Goal: Use online tool/utility: Utilize a website feature to perform a specific function

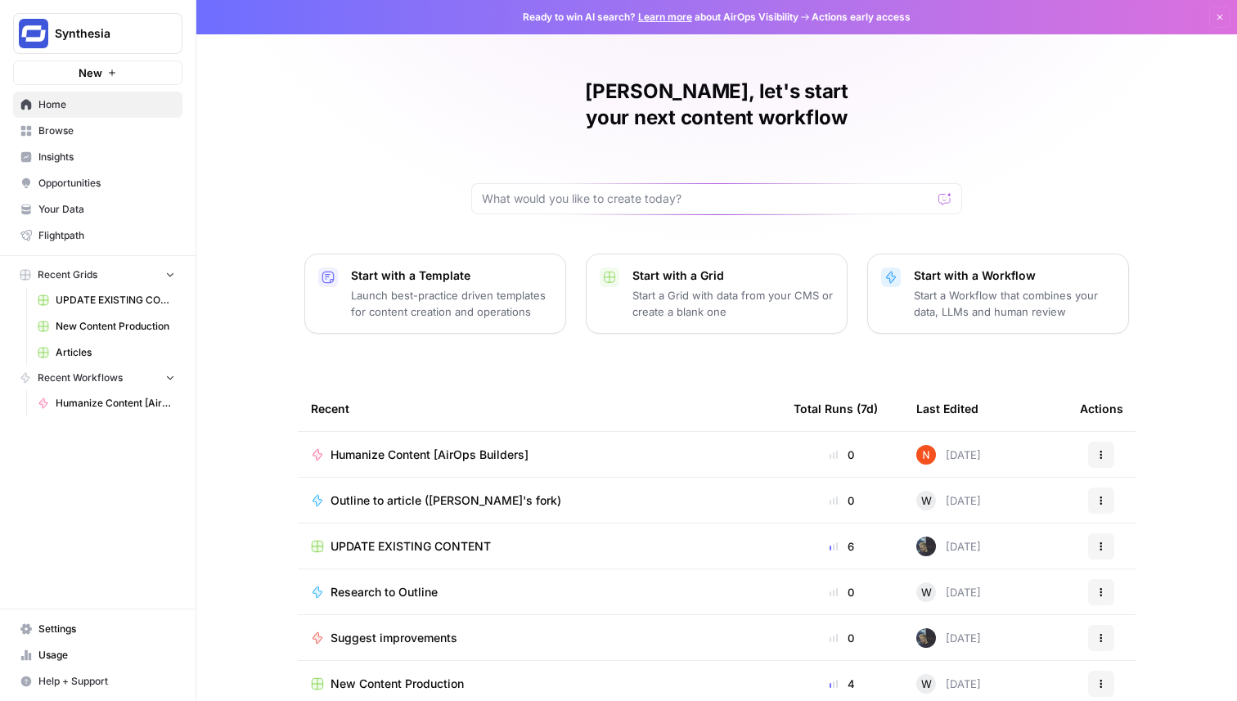
click at [489, 447] on span "Humanize Content [AirOps Builders]" at bounding box center [430, 455] width 198 height 16
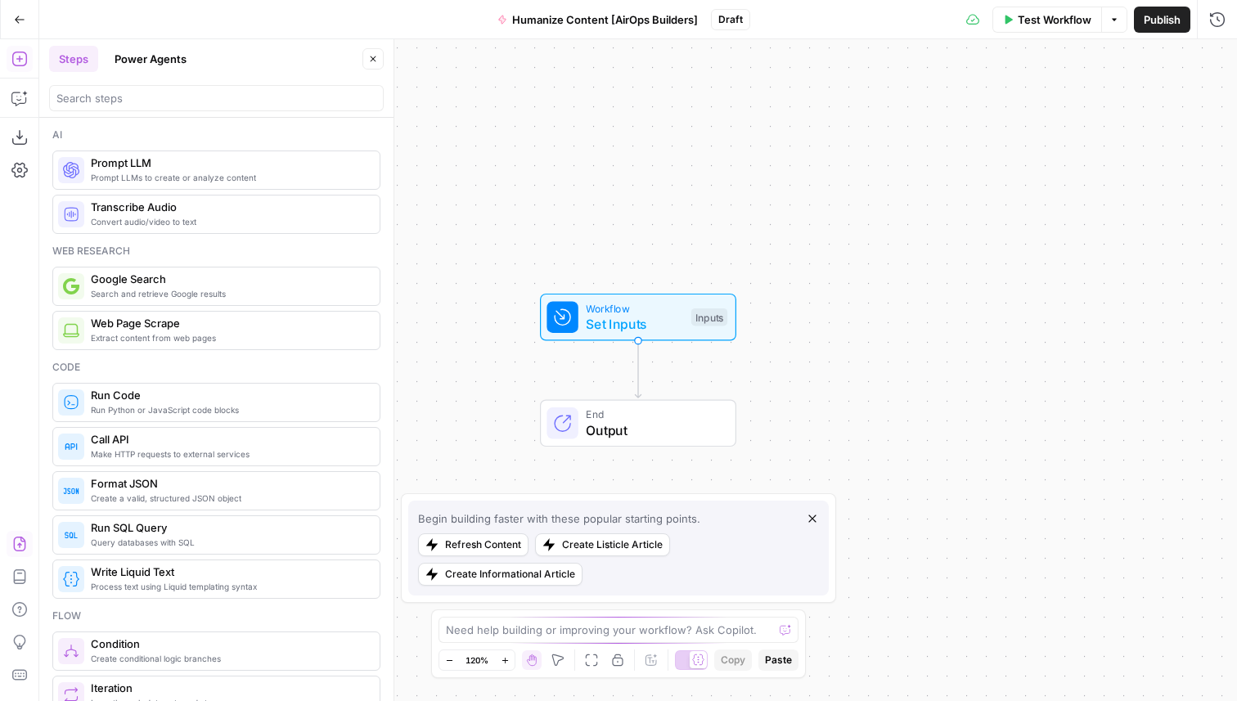
click at [16, 543] on icon "button" at bounding box center [19, 544] width 16 height 16
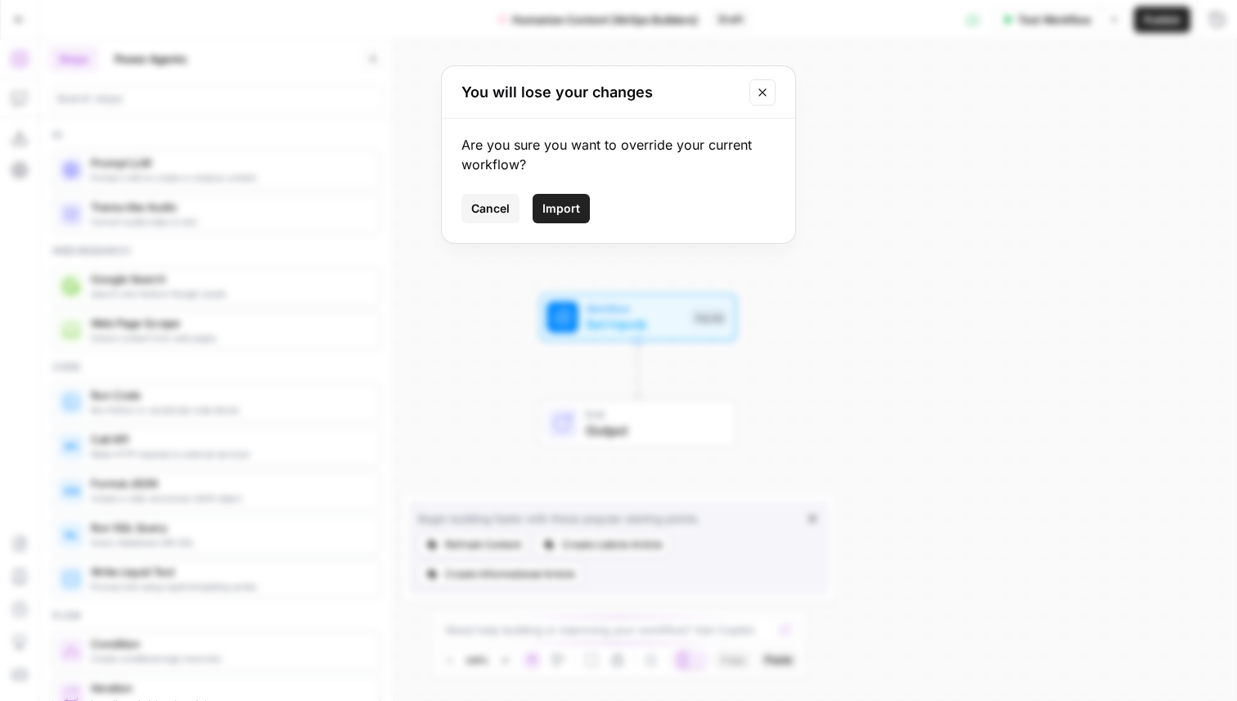
click at [570, 198] on button "Import" at bounding box center [561, 208] width 57 height 29
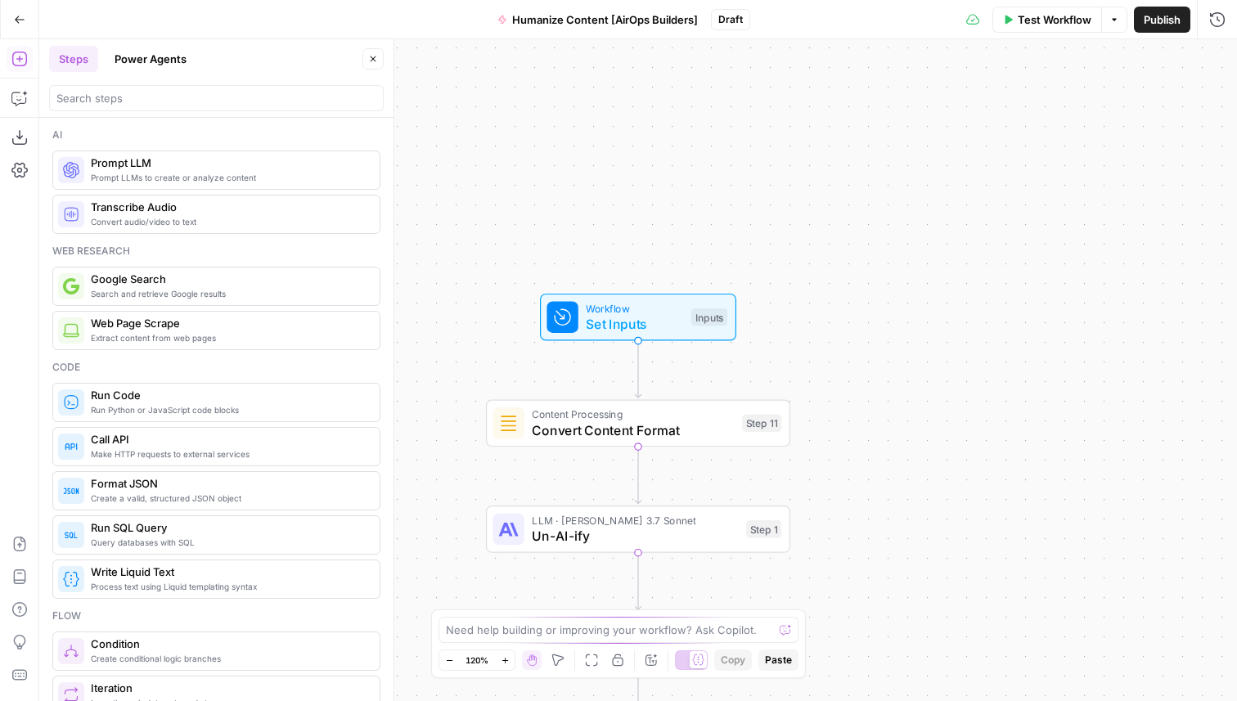
click at [1167, 20] on span "Publish" at bounding box center [1162, 19] width 37 height 16
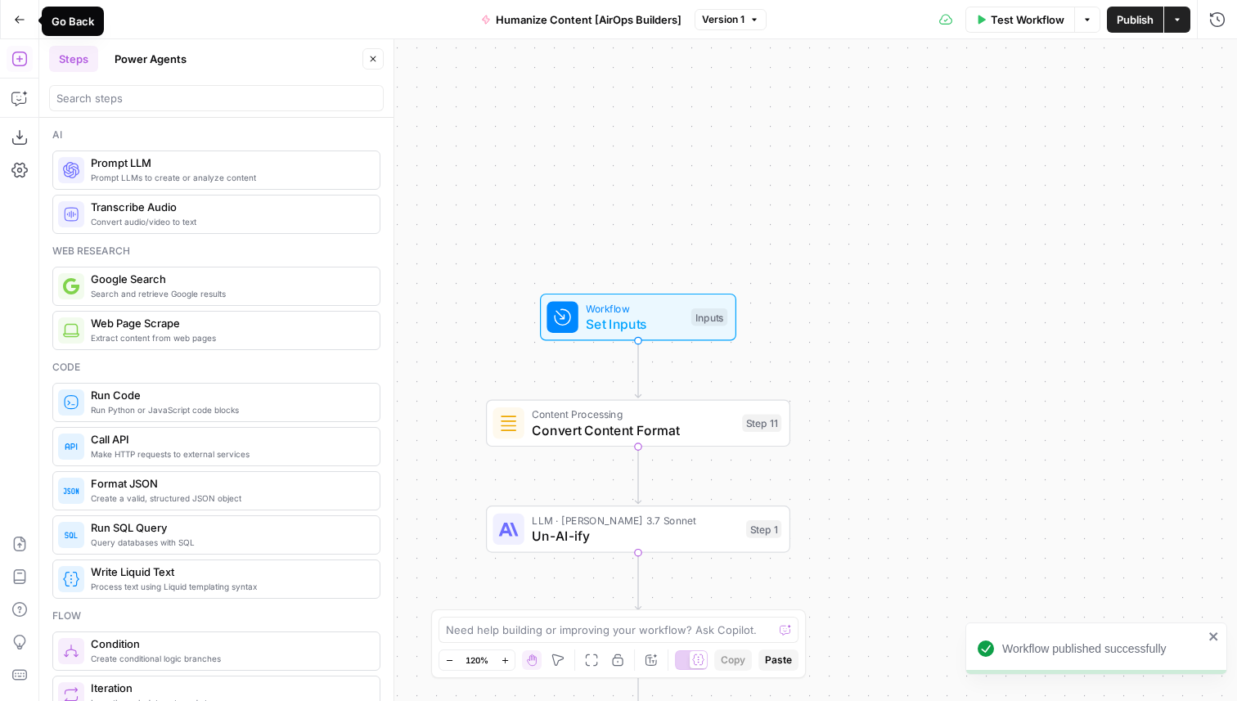
click at [18, 19] on icon "button" at bounding box center [20, 19] width 10 height 7
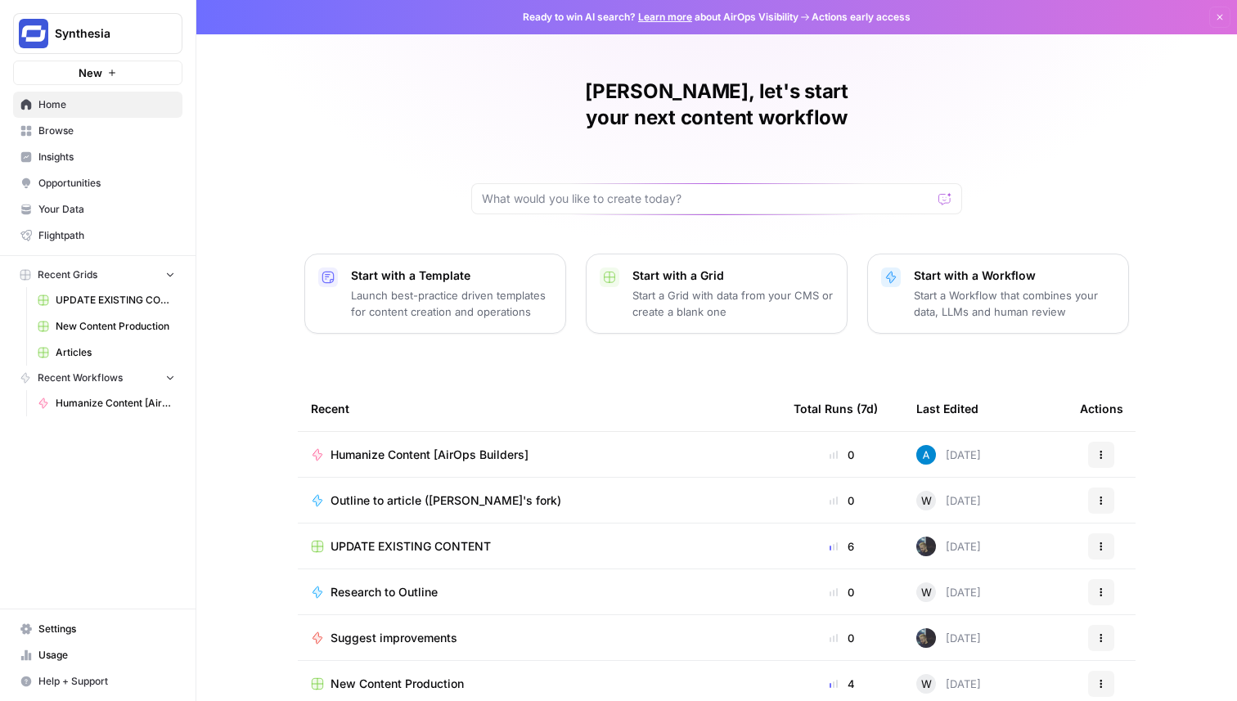
click at [463, 447] on span "Humanize Content [AirOps Builders]" at bounding box center [430, 455] width 198 height 16
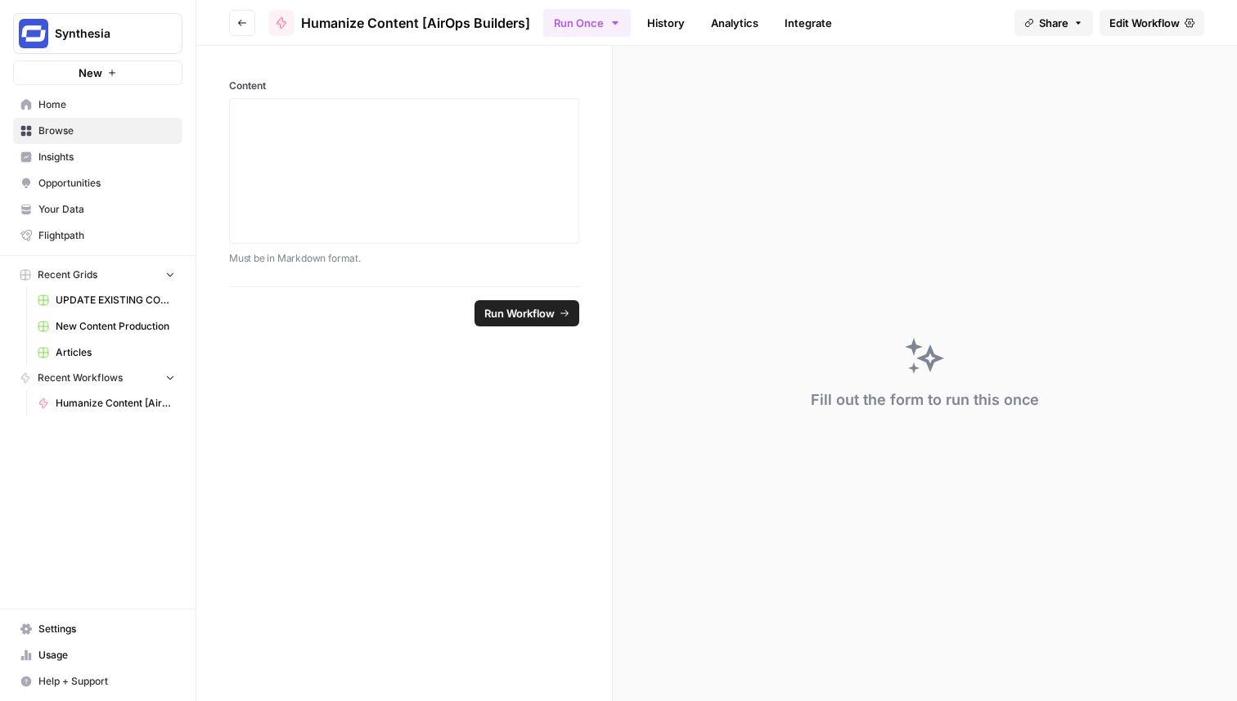
click at [1117, 20] on span "Edit Workflow" at bounding box center [1145, 23] width 70 height 16
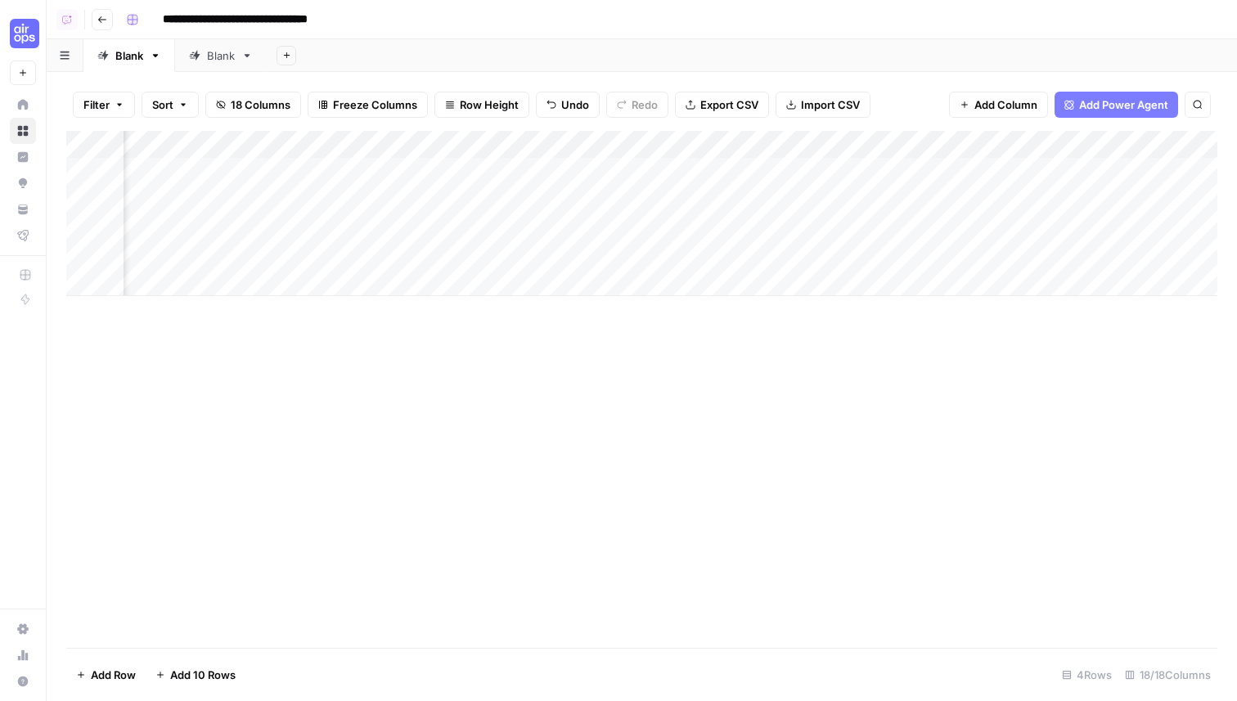
scroll to position [0, 297]
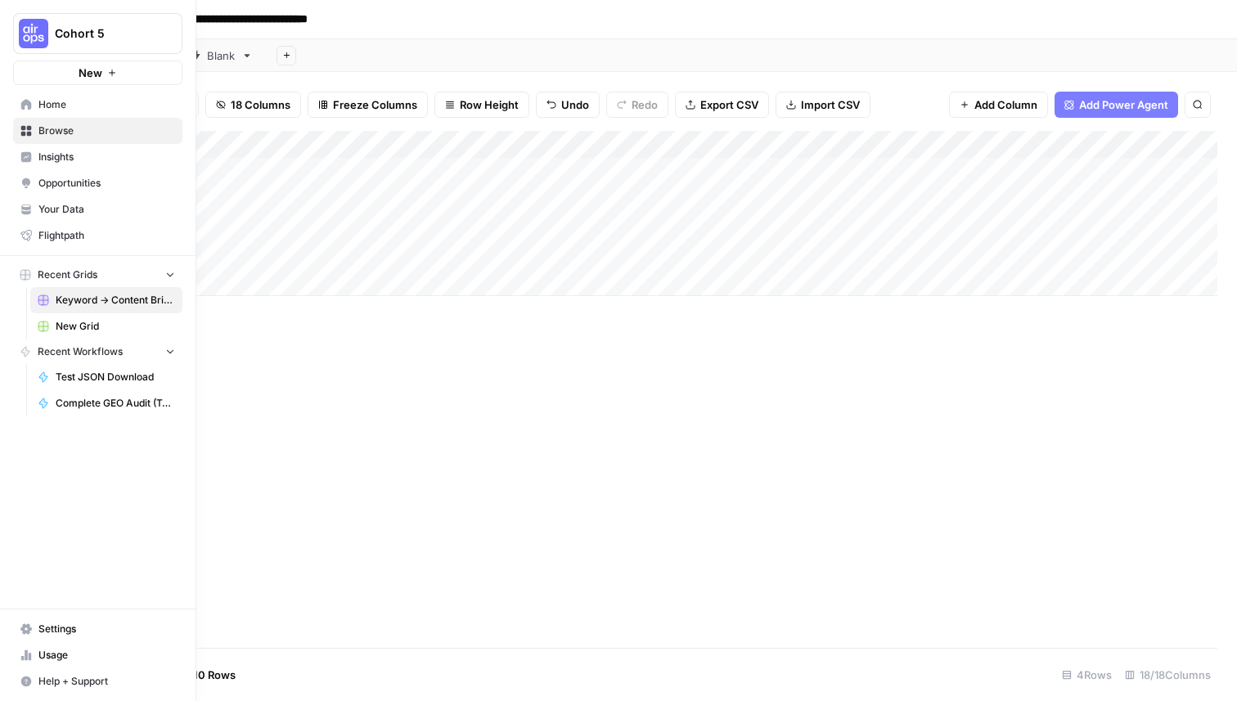
click at [90, 38] on span "Cohort 5" at bounding box center [104, 33] width 99 height 16
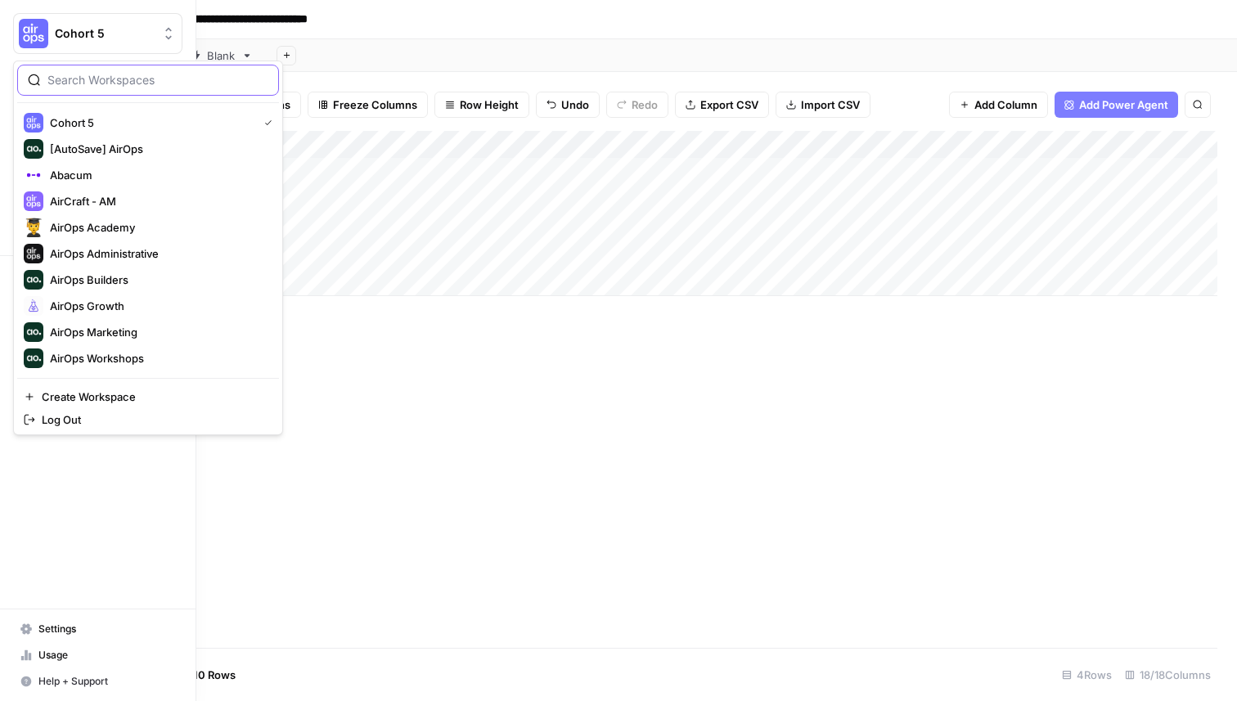
click at [85, 80] on input "search" at bounding box center [157, 80] width 221 height 16
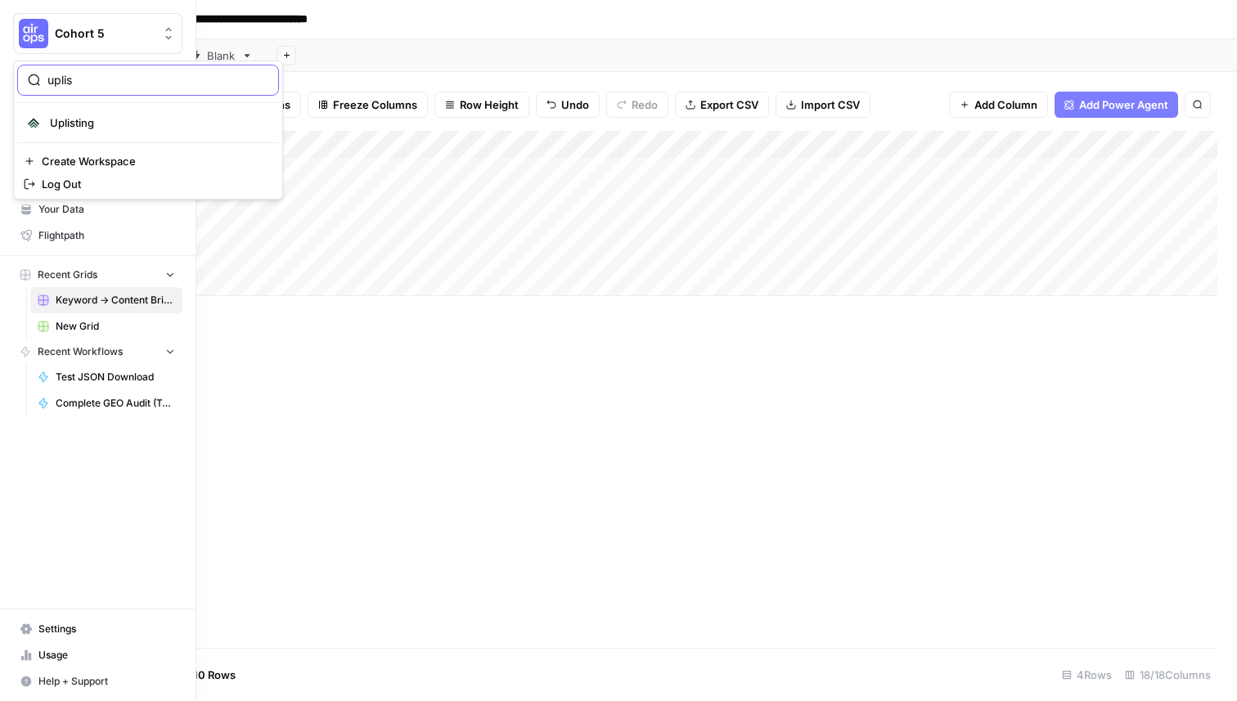
type input "uplis"
click at [95, 128] on span "Uplisting" at bounding box center [158, 123] width 216 height 16
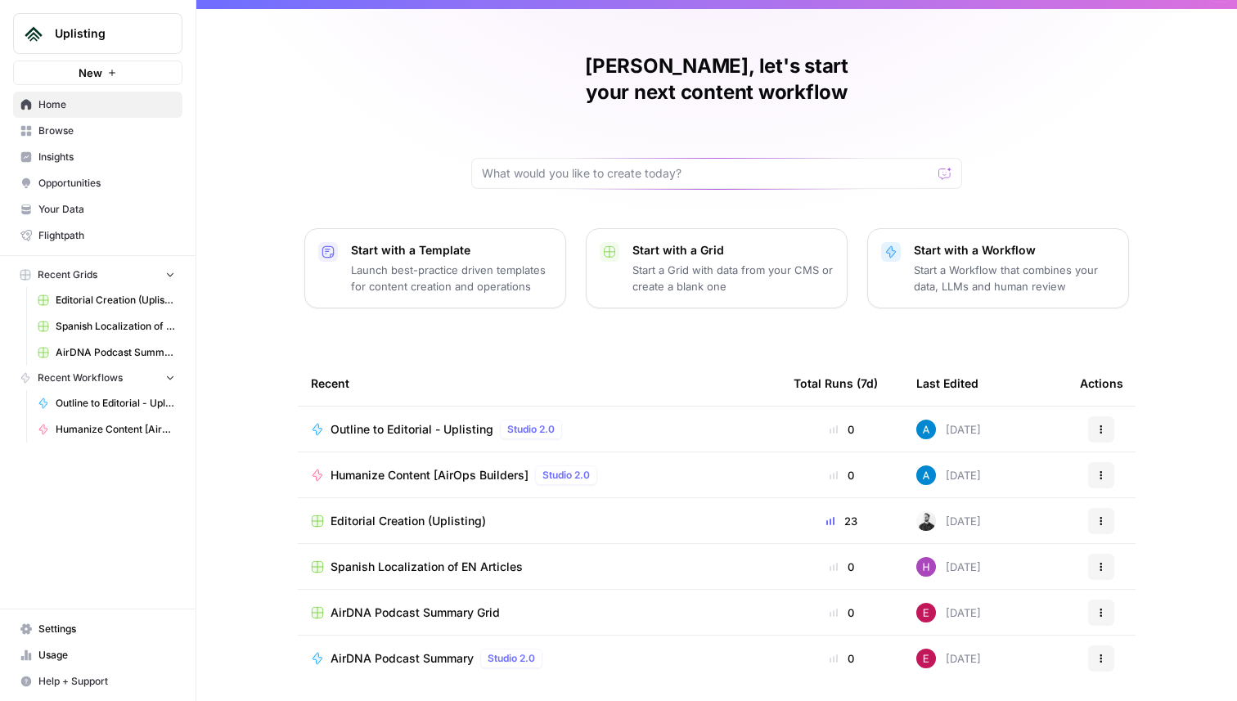
scroll to position [52, 0]
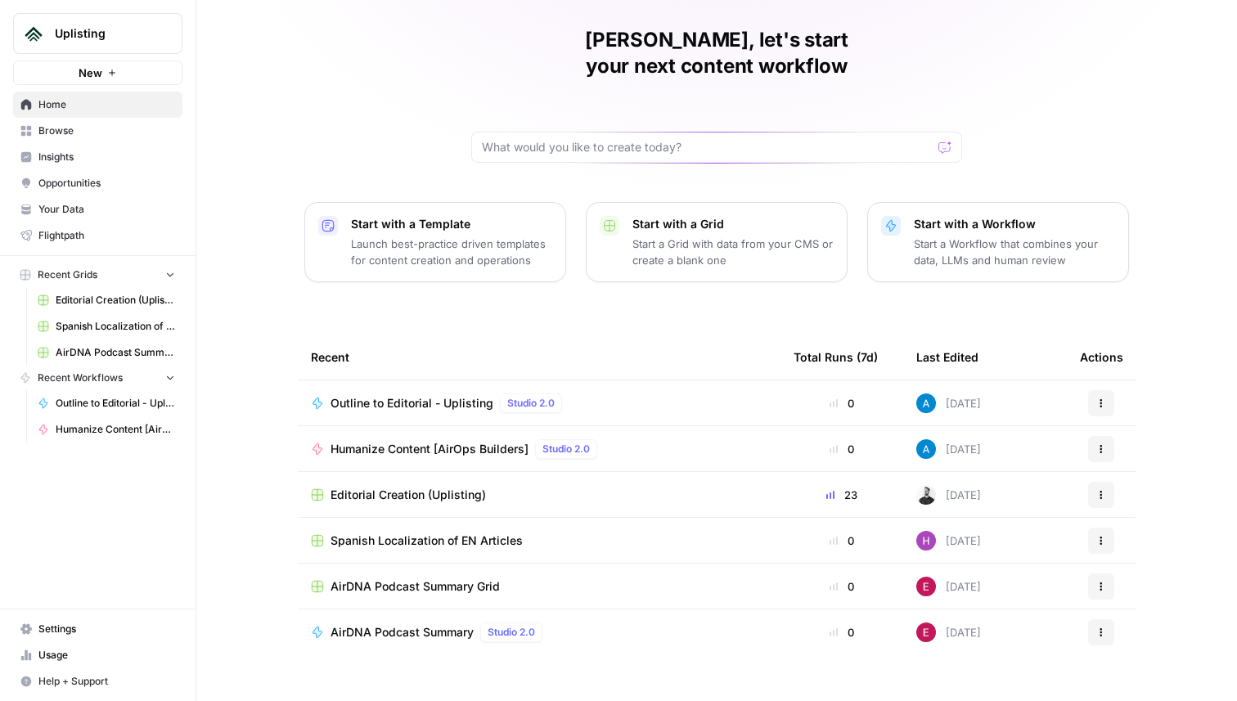
click at [390, 395] on span "Outline to Editorial - Uplisting" at bounding box center [412, 403] width 163 height 16
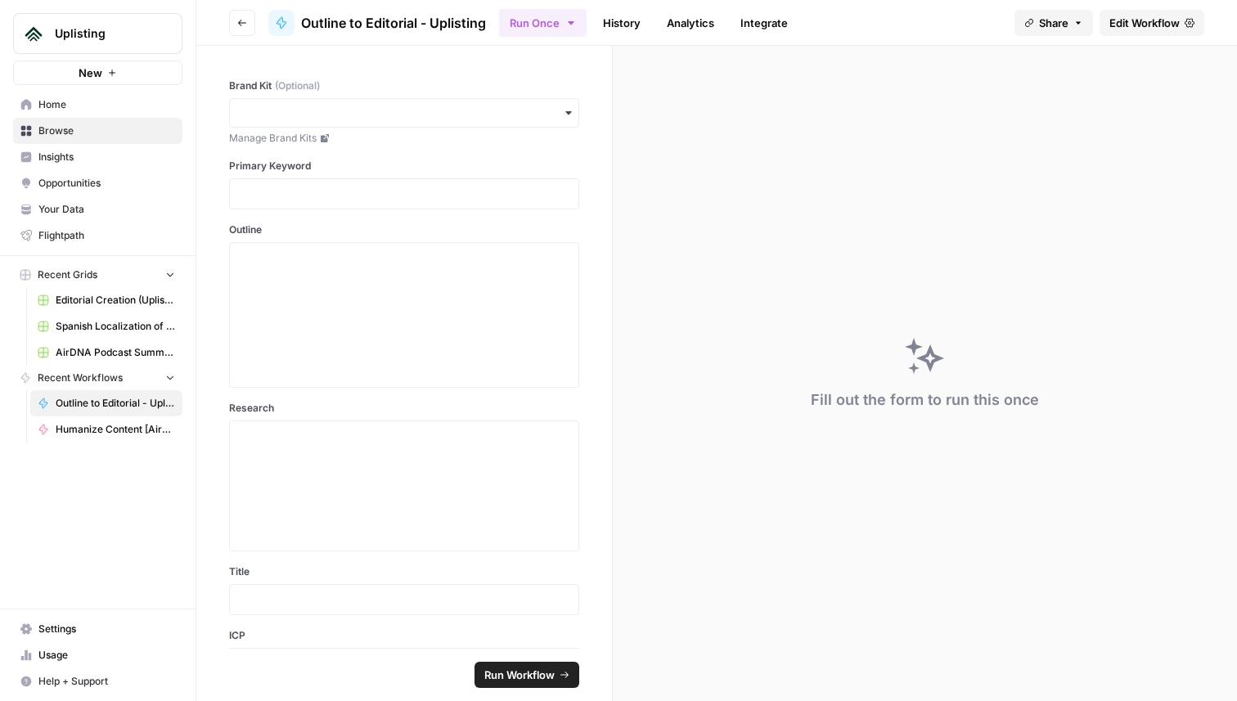
click at [1170, 25] on span "Edit Workflow" at bounding box center [1145, 23] width 70 height 16
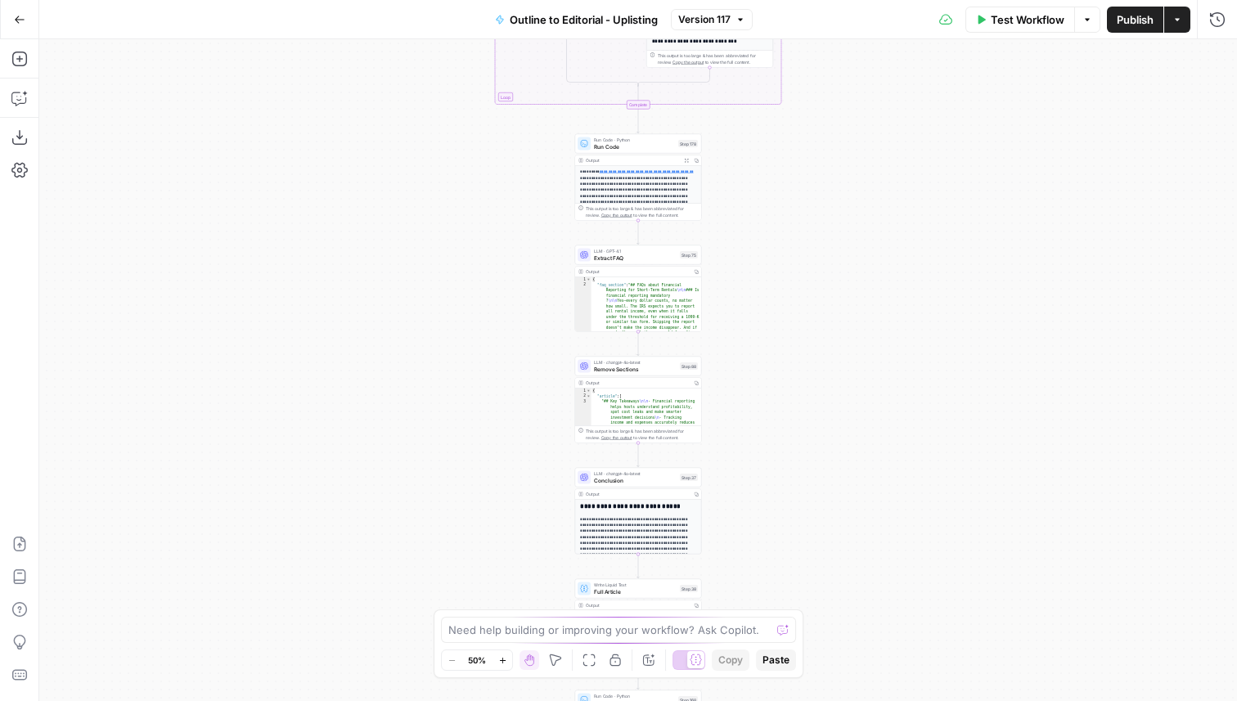
click at [797, 307] on div "**********" at bounding box center [638, 370] width 1198 height 662
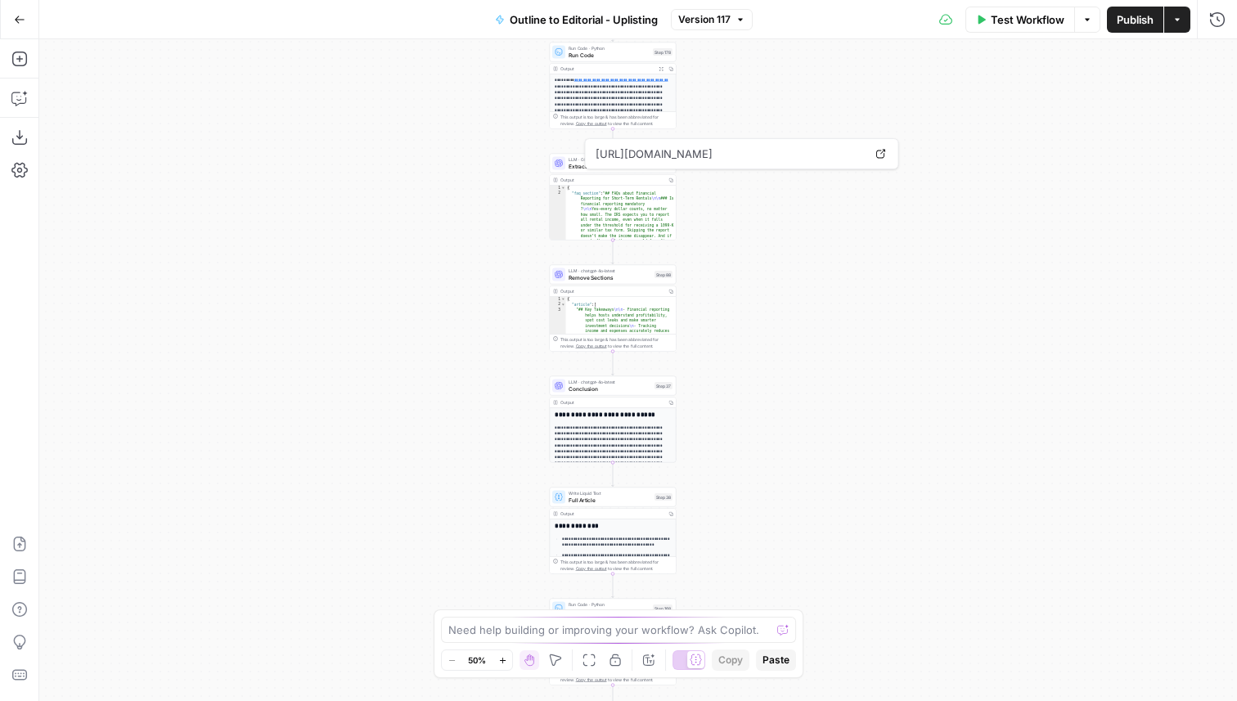
click at [1042, 129] on div "**********" at bounding box center [638, 370] width 1198 height 662
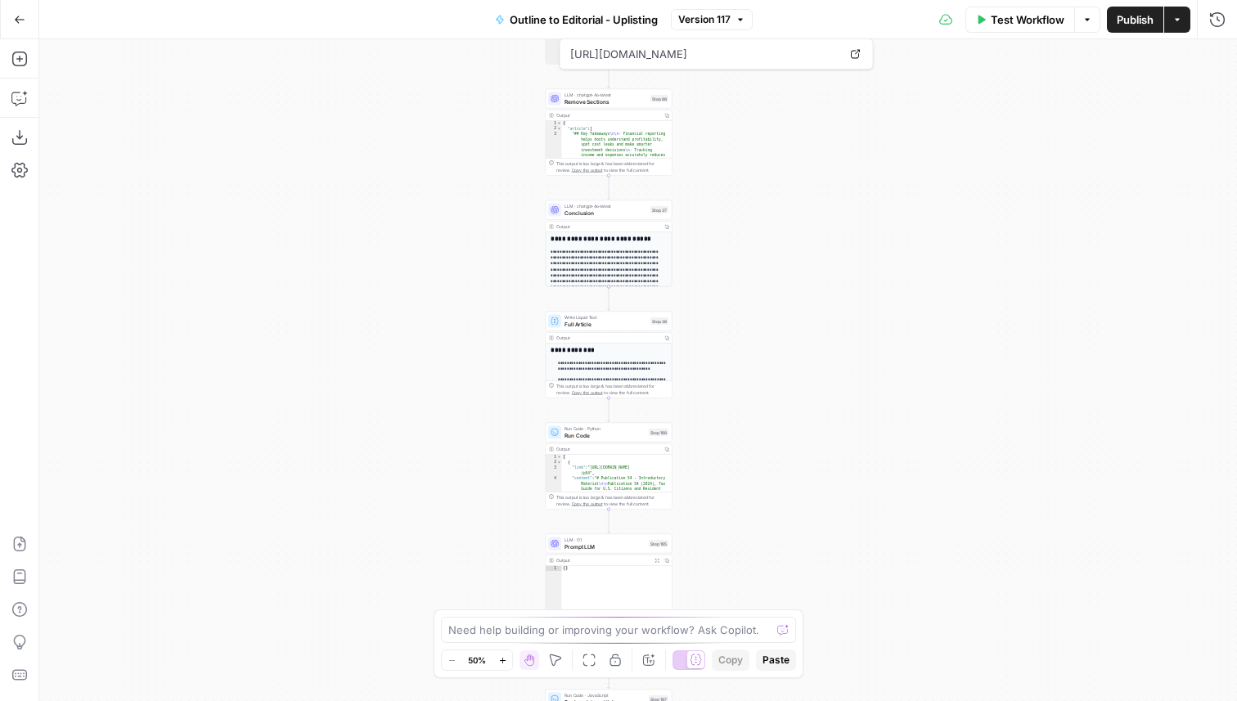
drag, startPoint x: 786, startPoint y: 379, endPoint x: 772, endPoint y: 104, distance: 275.4
click at [771, 113] on div "**********" at bounding box center [638, 370] width 1198 height 662
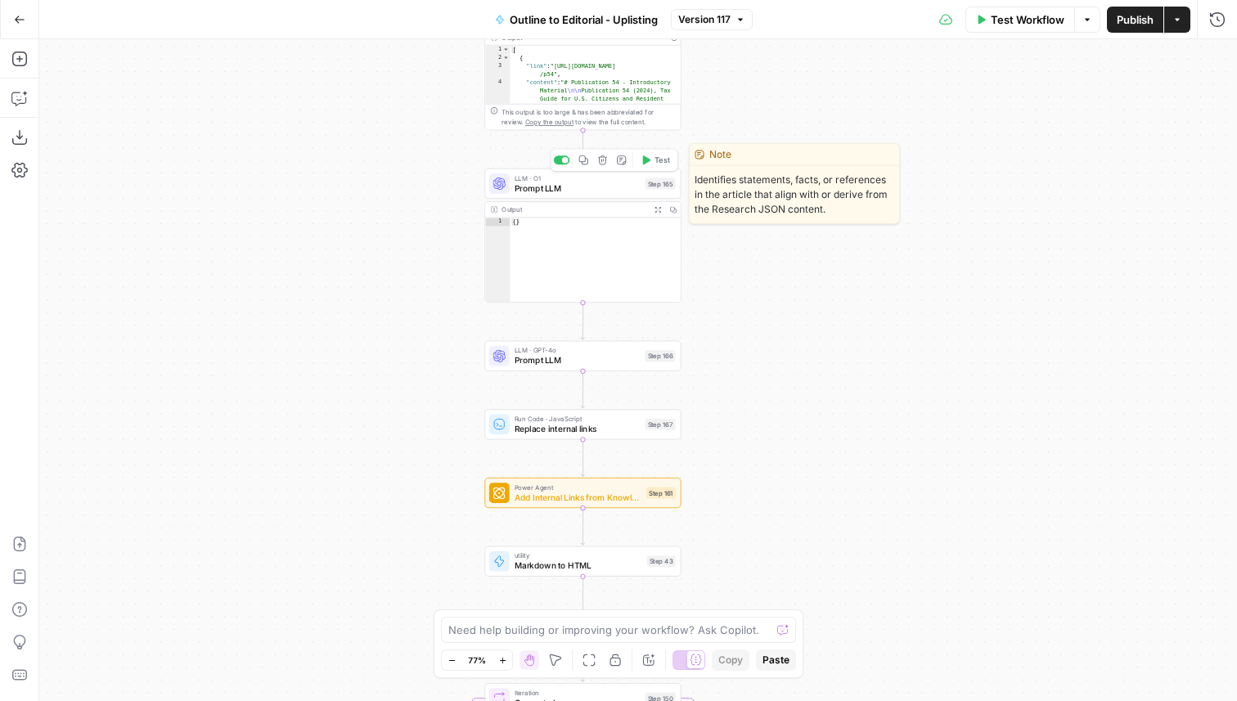
click at [653, 161] on button "Test" at bounding box center [655, 160] width 39 height 16
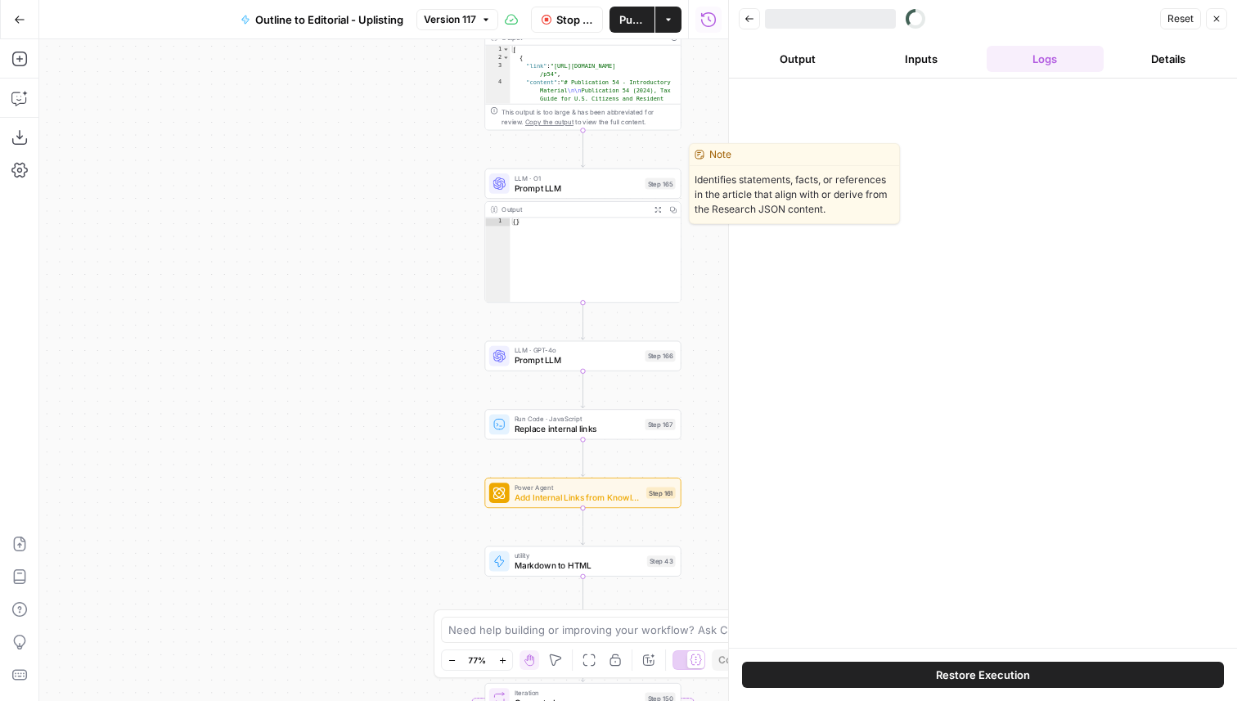
click at [596, 182] on span "Prompt LLM" at bounding box center [577, 188] width 125 height 12
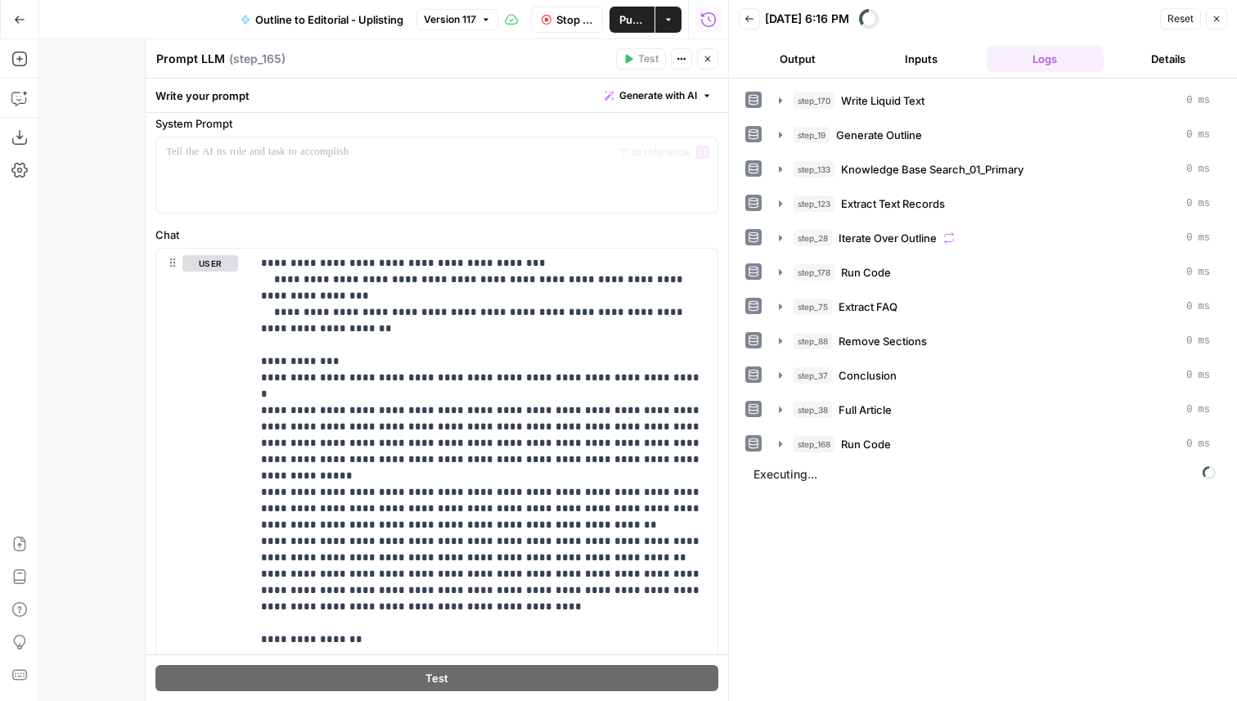
scroll to position [396, 0]
